Goal: Navigation & Orientation: Find specific page/section

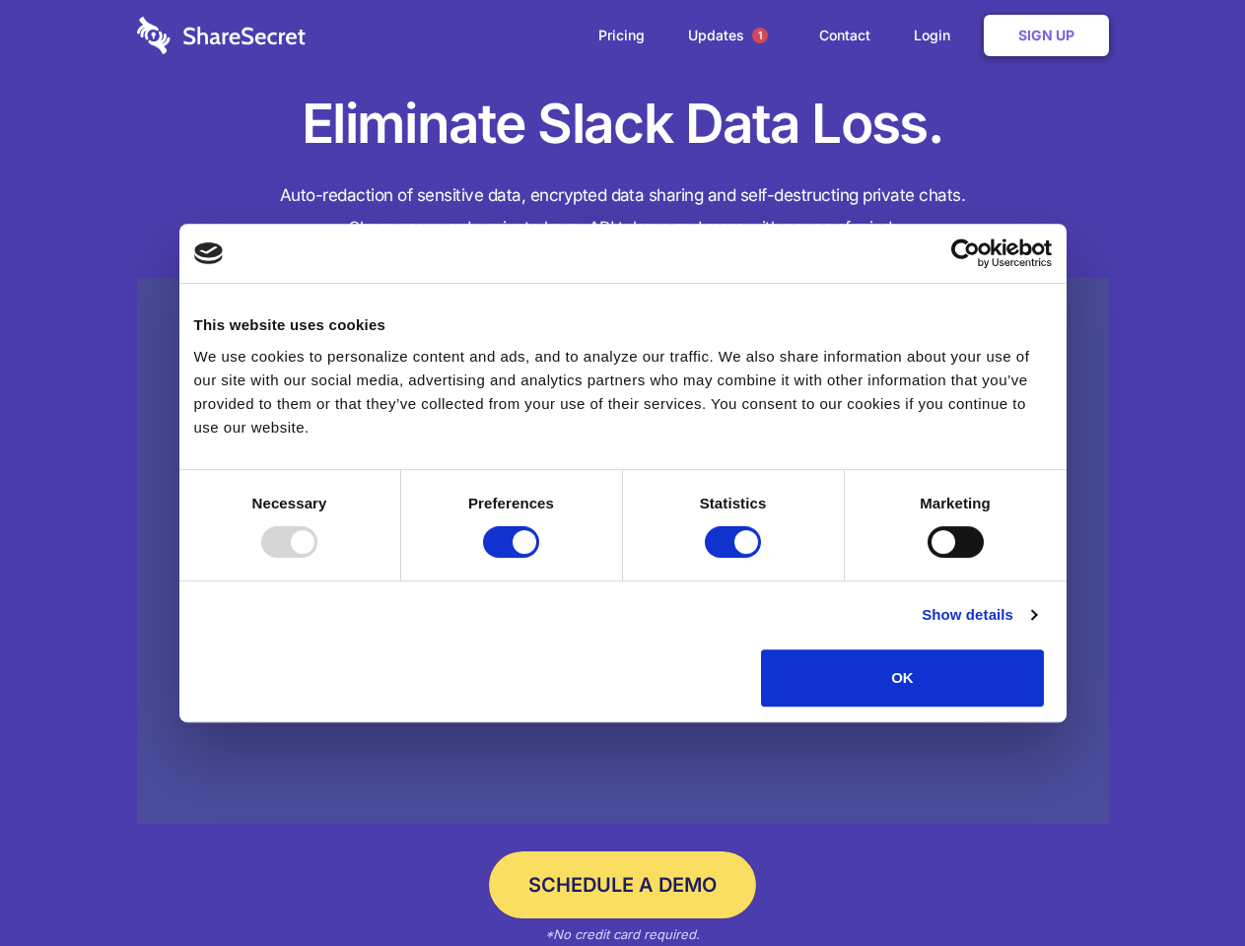
click at [317, 558] on div at bounding box center [289, 542] width 56 height 32
click at [539, 558] on input "Preferences" at bounding box center [511, 542] width 56 height 32
checkbox input "false"
click at [735, 558] on input "Statistics" at bounding box center [733, 542] width 56 height 32
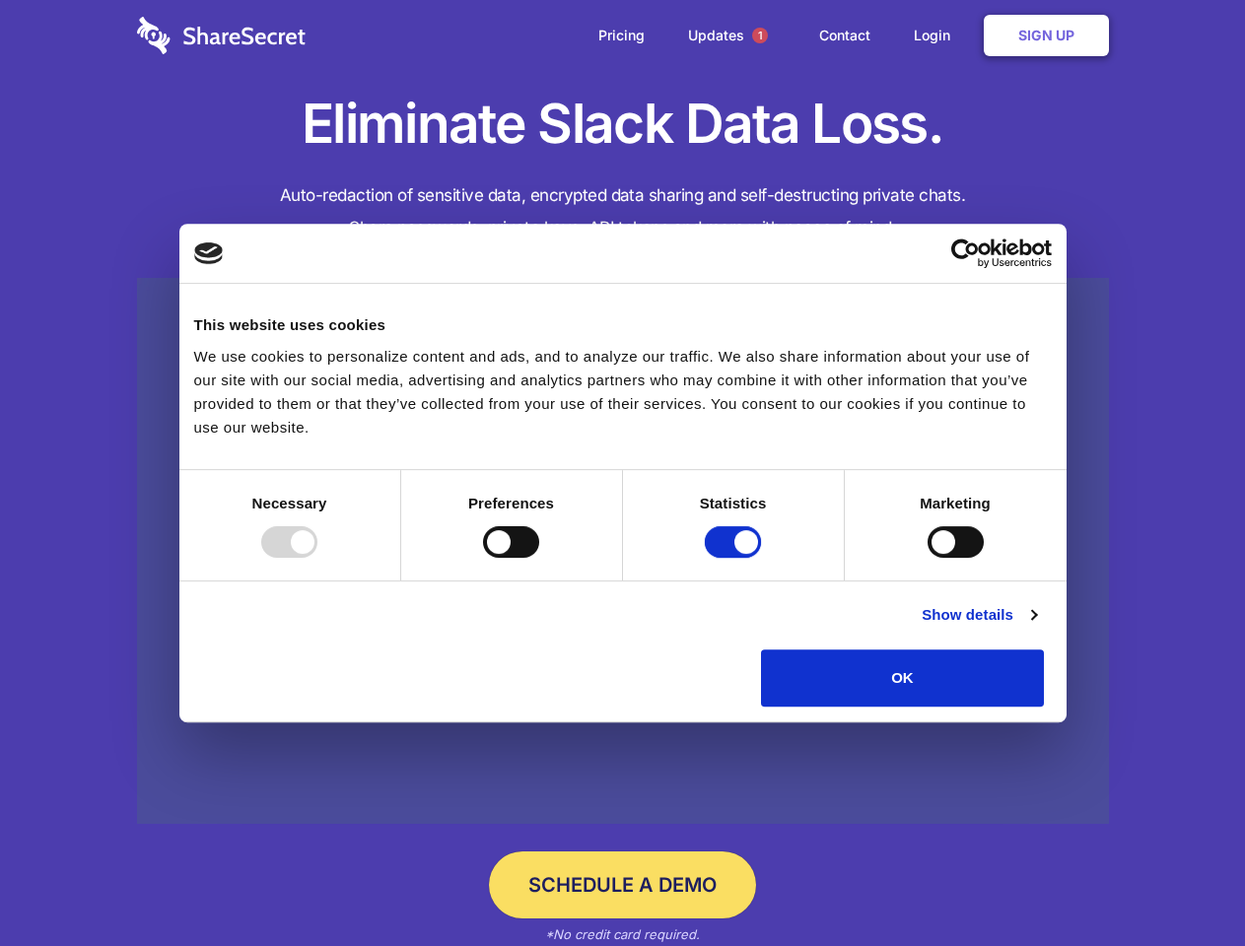
checkbox input "false"
click at [927, 558] on input "Marketing" at bounding box center [955, 542] width 56 height 32
checkbox input "true"
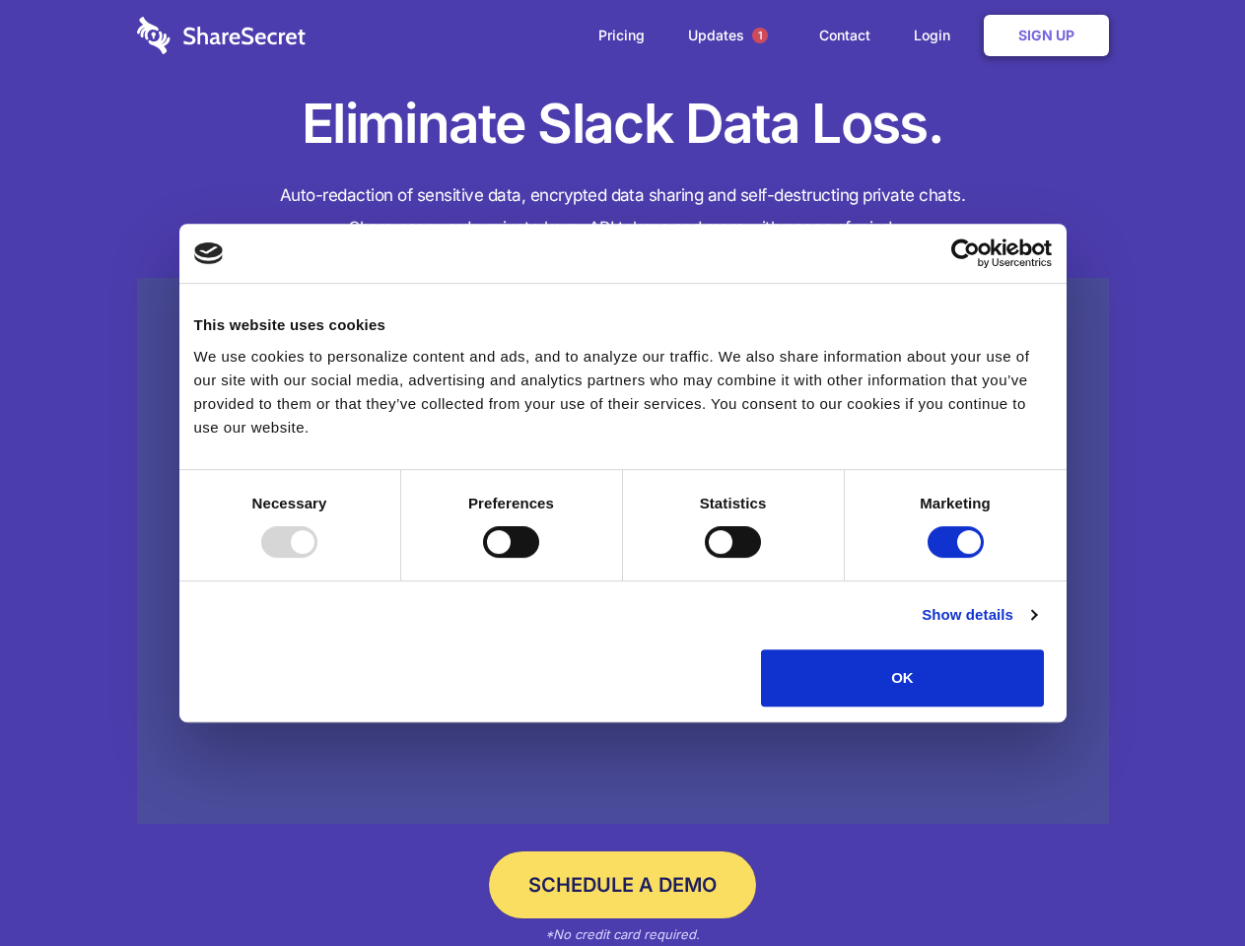
click at [1036, 627] on link "Show details" at bounding box center [979, 615] width 114 height 24
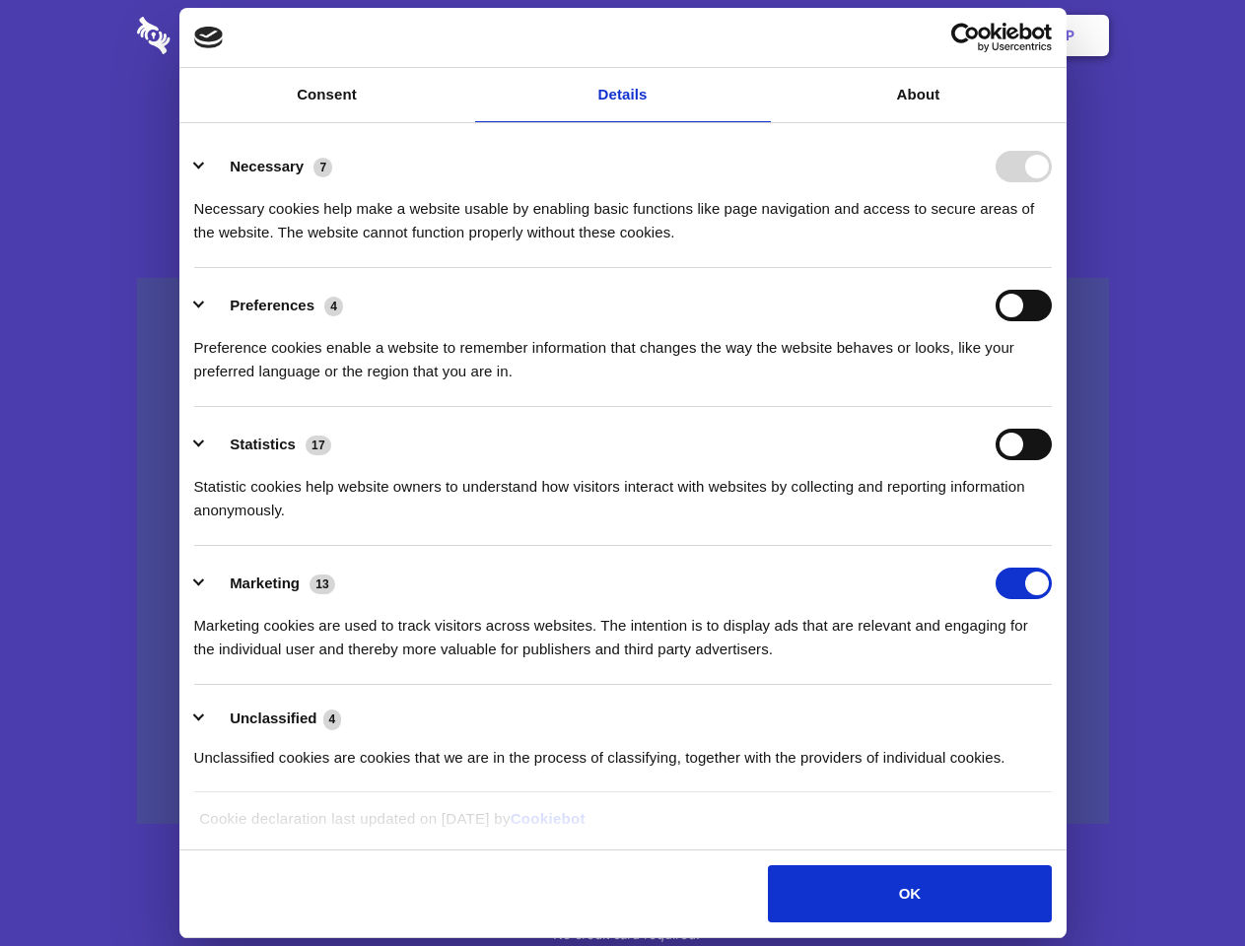
click at [1052, 268] on li "Necessary 7 Necessary cookies help make a website usable by enabling basic func…" at bounding box center [622, 198] width 857 height 139
click at [759, 35] on span "1" at bounding box center [760, 36] width 16 height 16
